Goal: Task Accomplishment & Management: Manage account settings

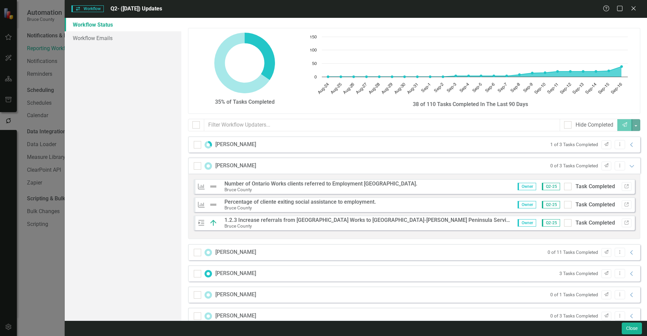
scroll to position [8, 0]
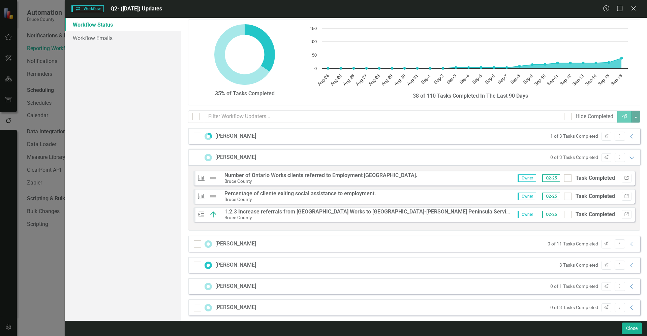
click at [624, 178] on icon "Link" at bounding box center [626, 178] width 5 height 4
click at [624, 198] on icon "Link" at bounding box center [626, 197] width 5 height 4
click at [564, 213] on input "Task Completed" at bounding box center [566, 213] width 4 height 4
checkbox input "true"
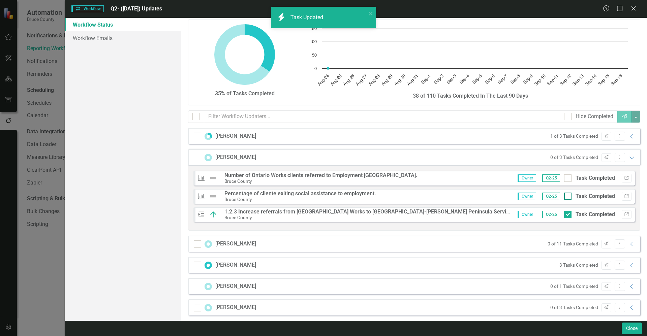
click at [564, 194] on div at bounding box center [567, 196] width 7 height 7
click at [564, 194] on input "Task Completed" at bounding box center [566, 195] width 4 height 4
checkbox input "true"
click at [564, 178] on input "Task Completed" at bounding box center [566, 177] width 4 height 4
checkbox input "true"
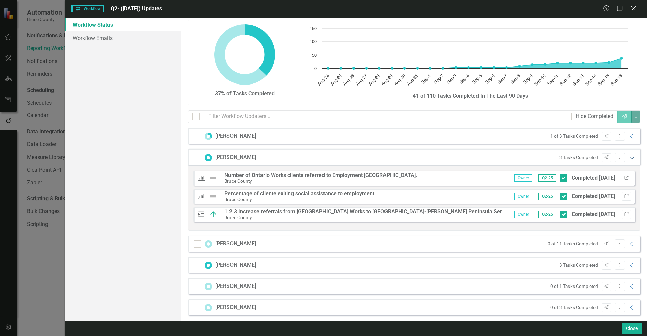
click at [629, 158] on icon "Expanded" at bounding box center [632, 157] width 7 height 5
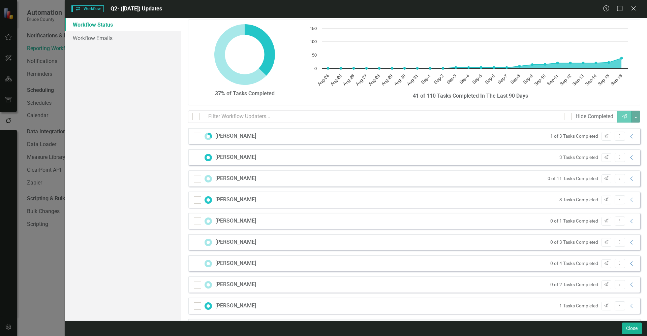
click at [503, 137] on div "Gillian Andrews 1 of 3 Tasks Completed Send Dropdown Menu Collapse" at bounding box center [414, 136] width 452 height 16
click at [629, 137] on icon "Collapse" at bounding box center [632, 136] width 7 height 5
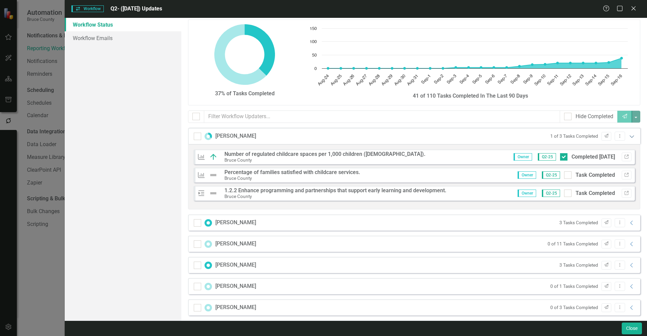
click at [629, 135] on icon "Expanded" at bounding box center [632, 136] width 7 height 5
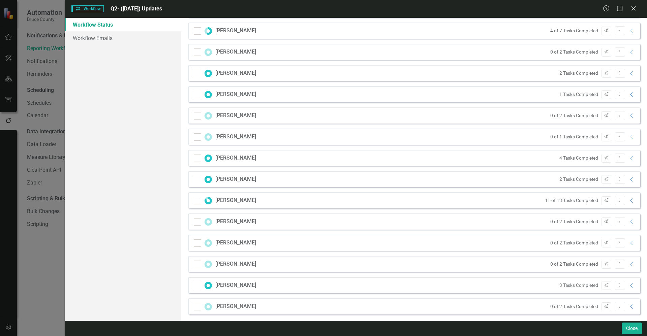
scroll to position [458, 0]
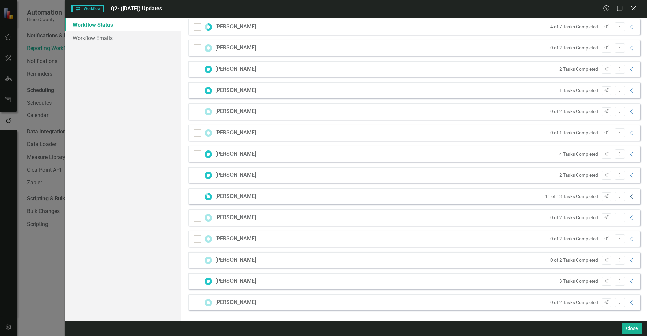
click at [629, 198] on icon "Collapse" at bounding box center [632, 196] width 7 height 5
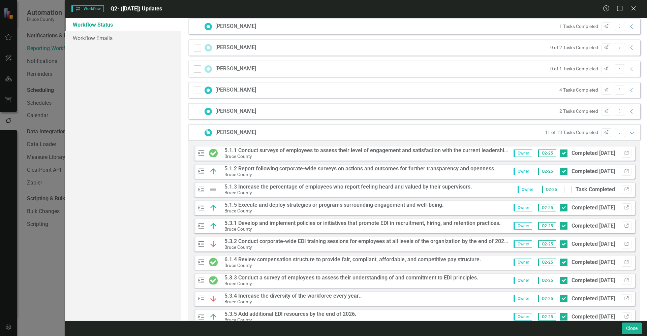
scroll to position [517, 0]
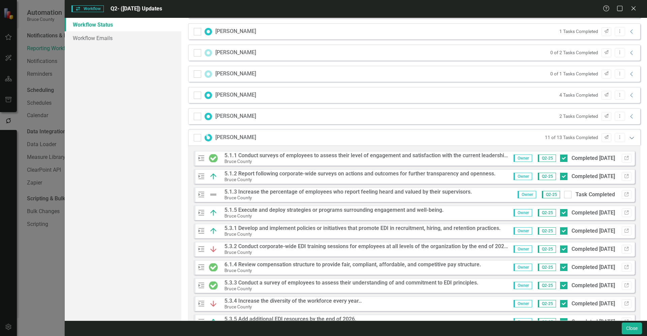
click at [629, 138] on icon "Expanded" at bounding box center [632, 137] width 7 height 5
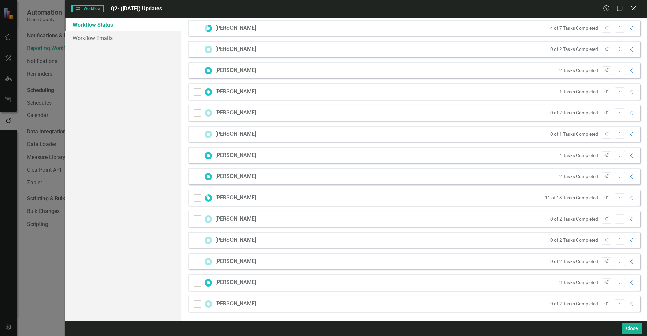
scroll to position [458, 0]
click at [632, 5] on icon "Close" at bounding box center [633, 8] width 8 height 6
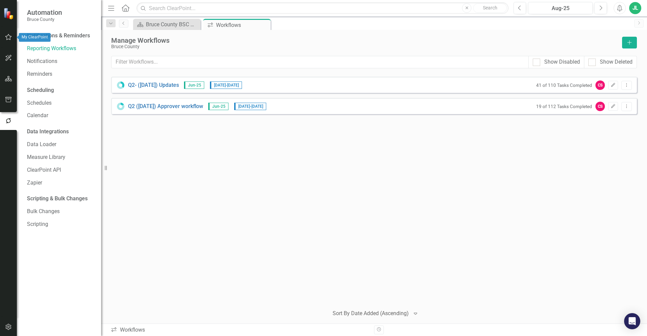
click at [7, 36] on icon "button" at bounding box center [8, 37] width 6 height 6
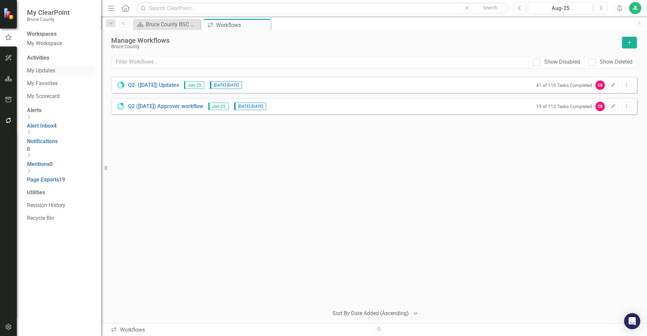
click at [54, 73] on link "My Updates" at bounding box center [60, 71] width 67 height 8
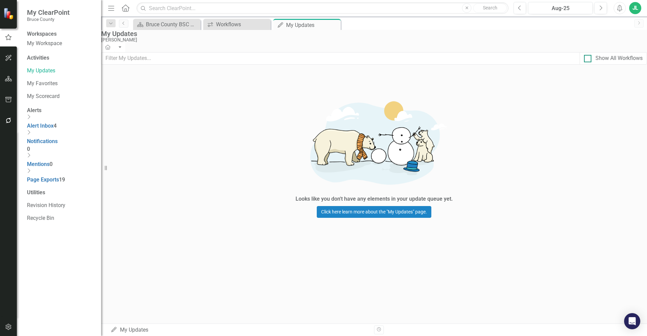
click at [584, 62] on div at bounding box center [587, 58] width 7 height 7
click at [584, 59] on input "Show All Workflows" at bounding box center [586, 57] width 4 height 4
checkbox input "true"
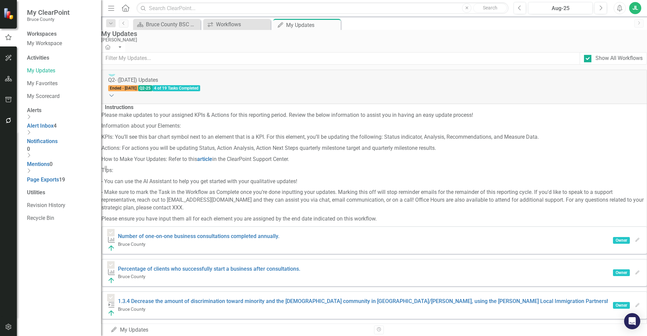
click at [115, 93] on icon "Expanded" at bounding box center [111, 95] width 7 height 5
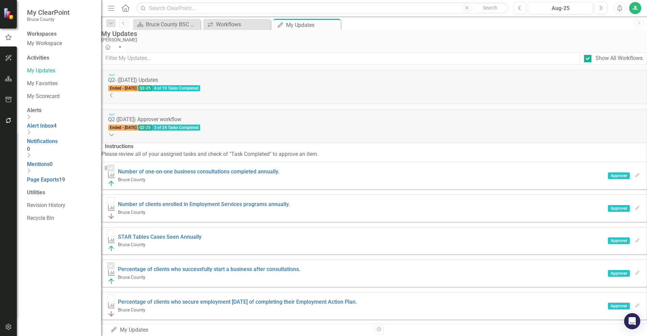
click at [114, 134] on icon at bounding box center [112, 135] width 4 height 2
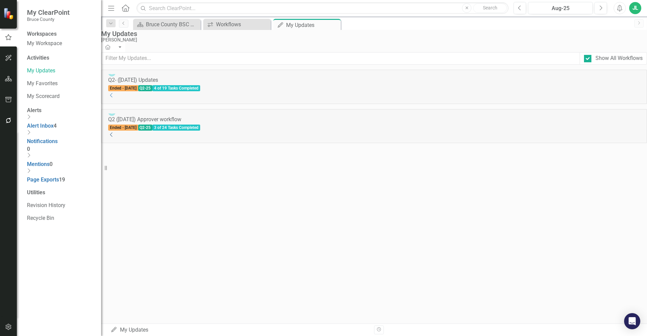
click at [115, 132] on icon "Collapse" at bounding box center [111, 134] width 7 height 5
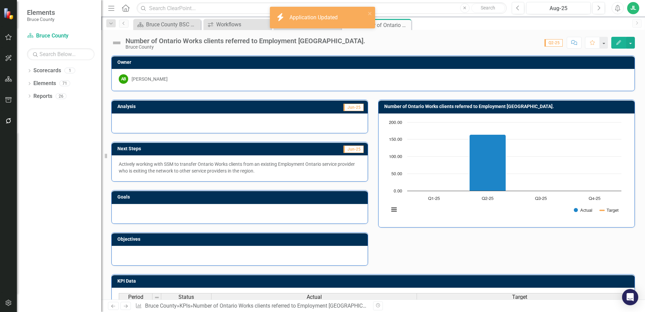
scroll to position [81, 0]
